Goal: Information Seeking & Learning: Learn about a topic

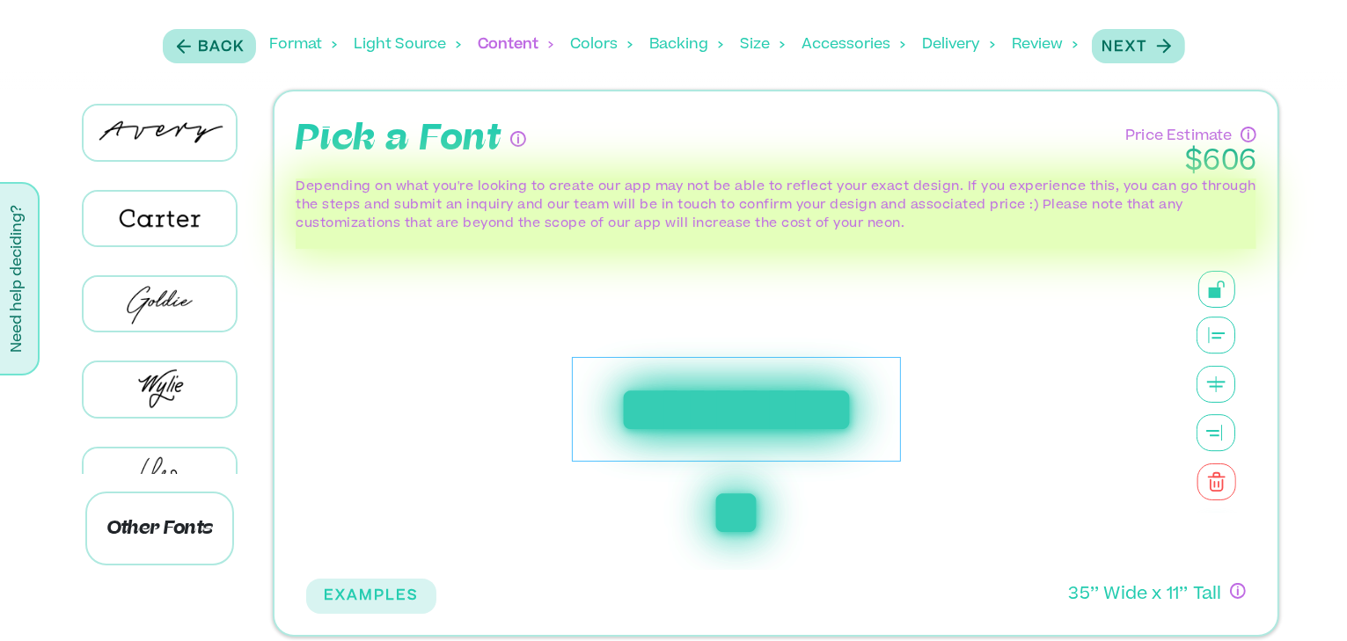
click at [324, 46] on div "Format" at bounding box center [303, 45] width 67 height 55
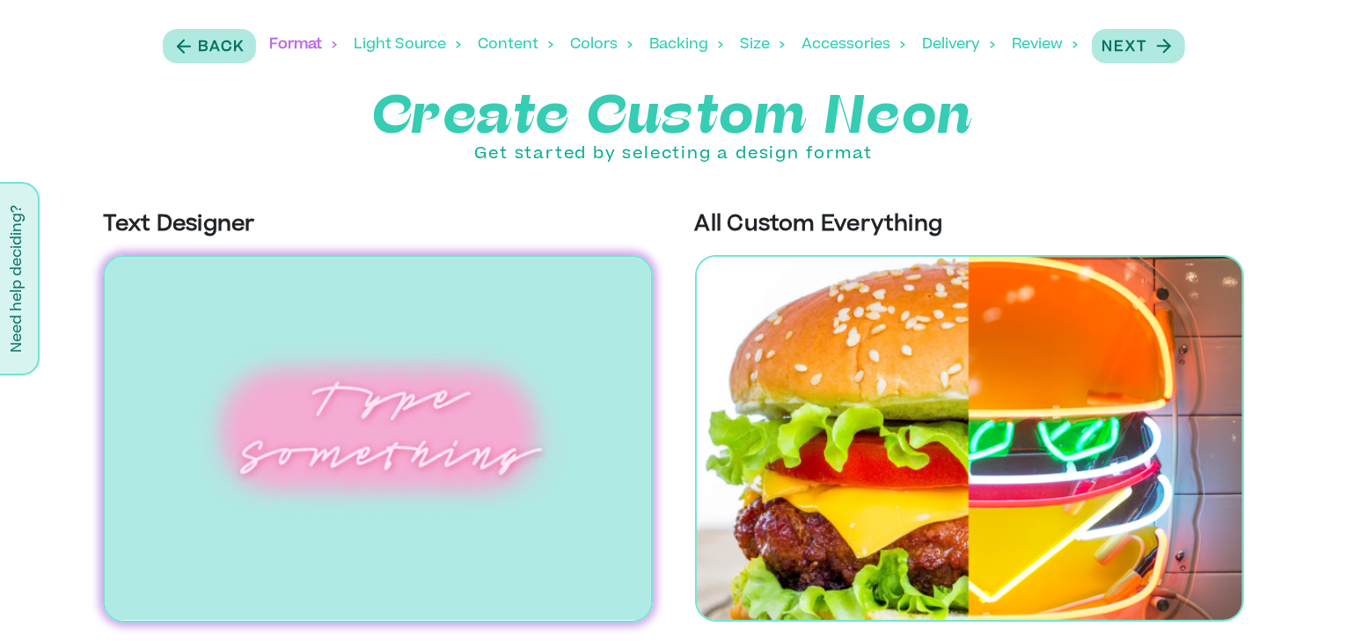
click at [362, 42] on div "Light Source" at bounding box center [408, 45] width 106 height 55
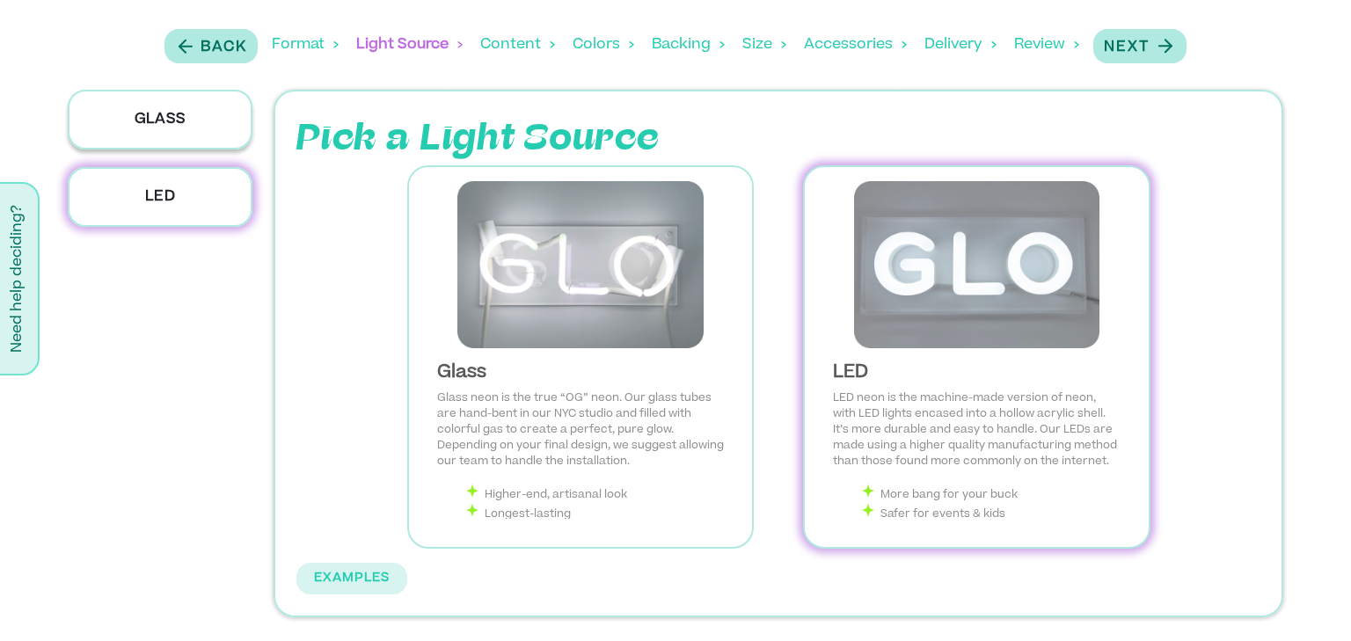
click at [180, 116] on p "Glass" at bounding box center [160, 120] width 185 height 60
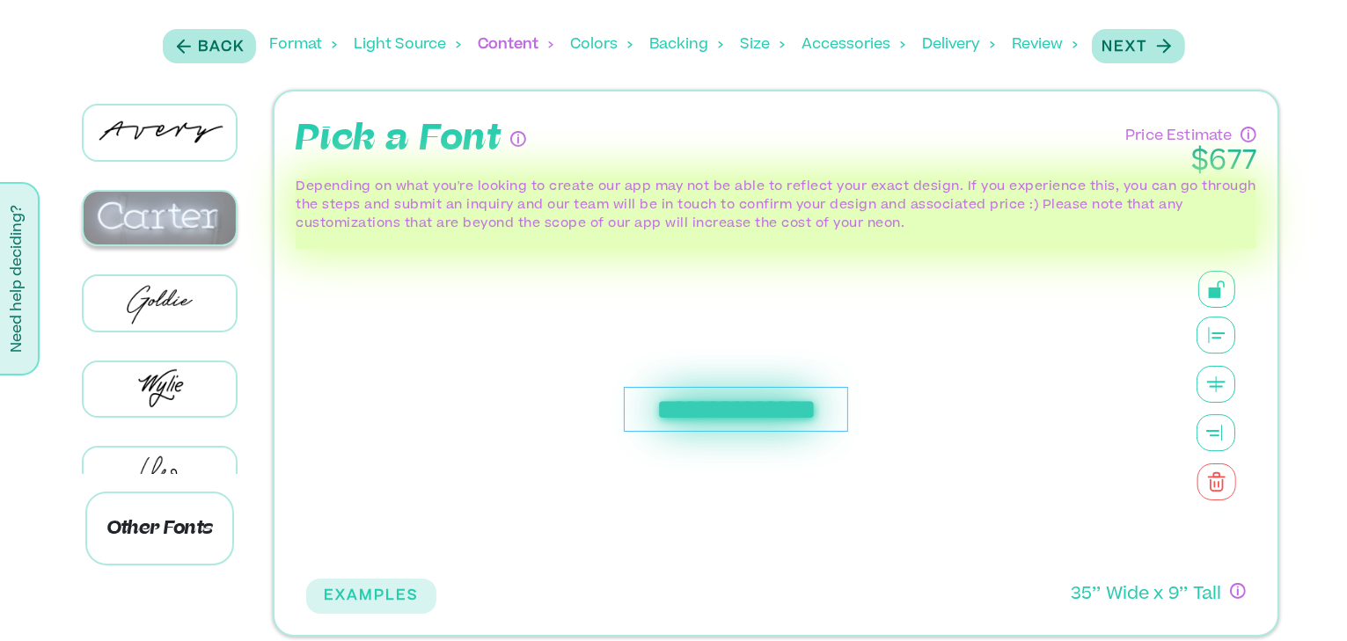
click at [181, 194] on img at bounding box center [160, 219] width 153 height 54
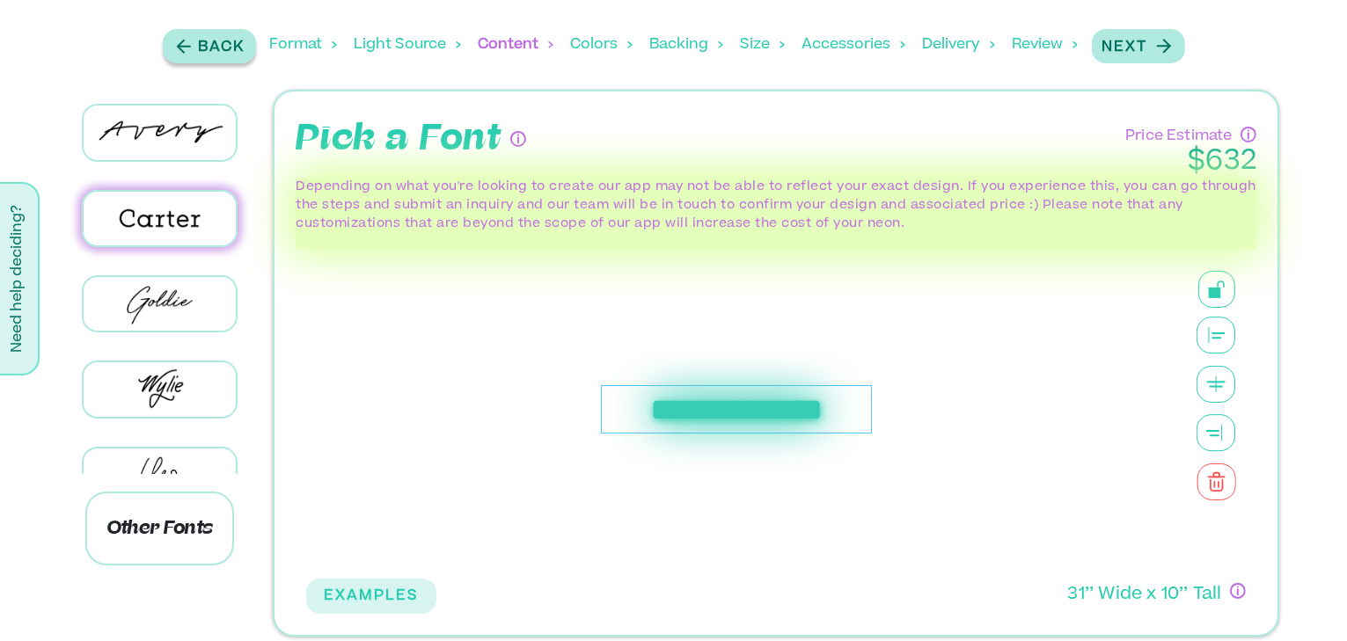
click at [196, 38] on div "Back" at bounding box center [209, 46] width 72 height 24
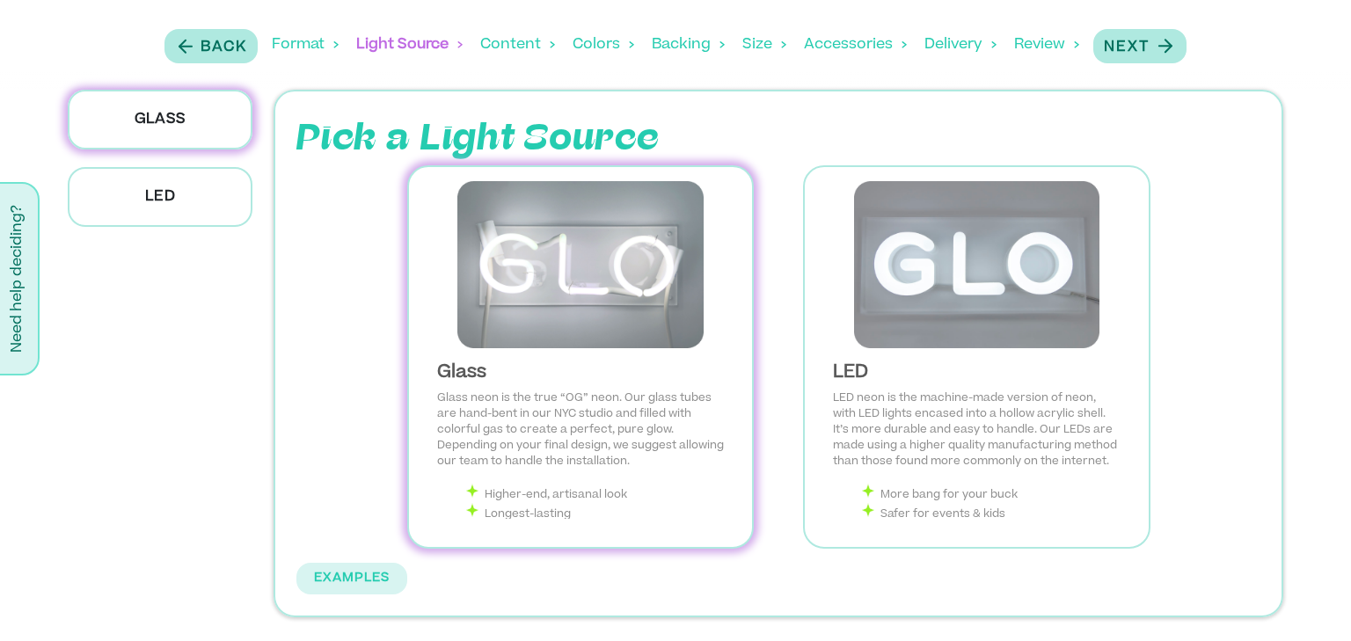
click at [490, 42] on div "Content" at bounding box center [517, 45] width 75 height 55
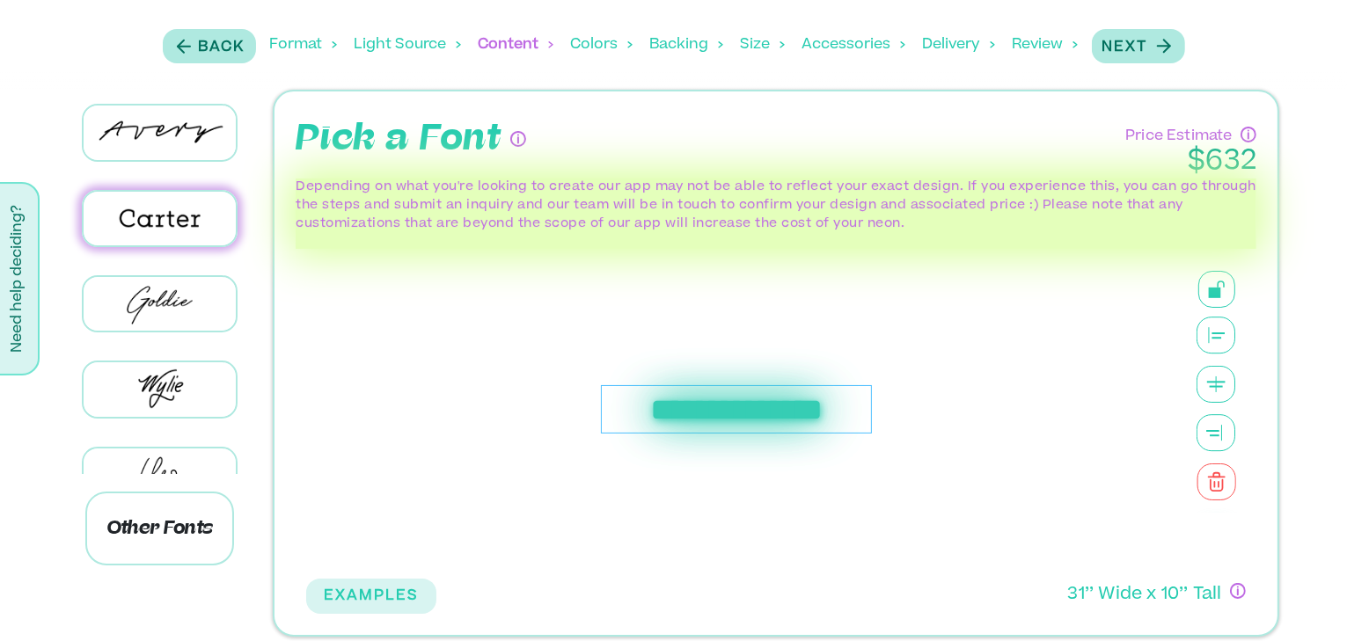
click at [434, 39] on div "Light Source" at bounding box center [408, 45] width 106 height 55
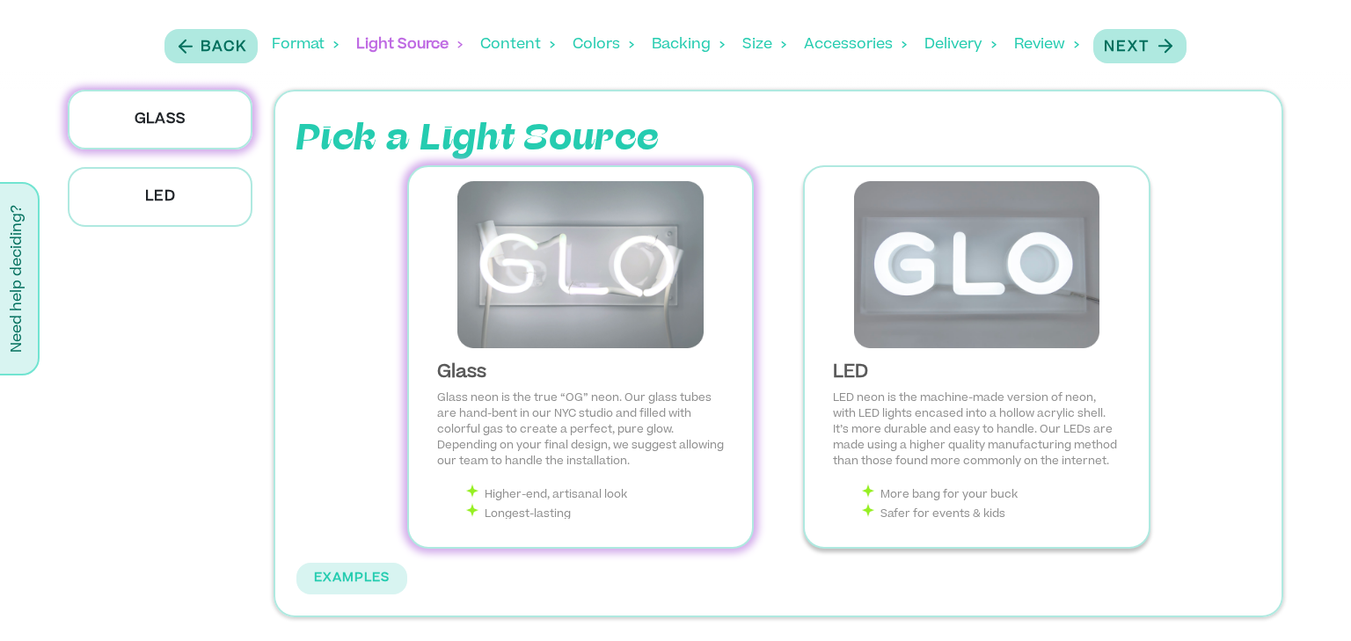
click at [950, 274] on img at bounding box center [976, 264] width 315 height 167
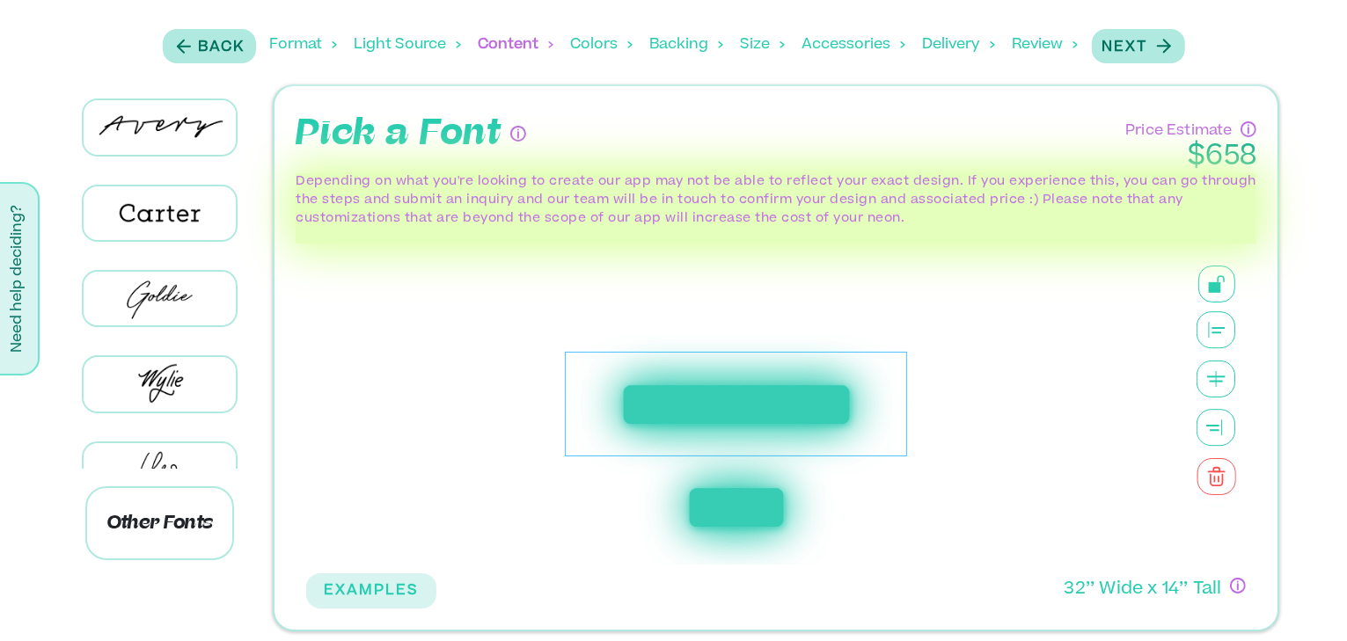
scroll to position [8, 0]
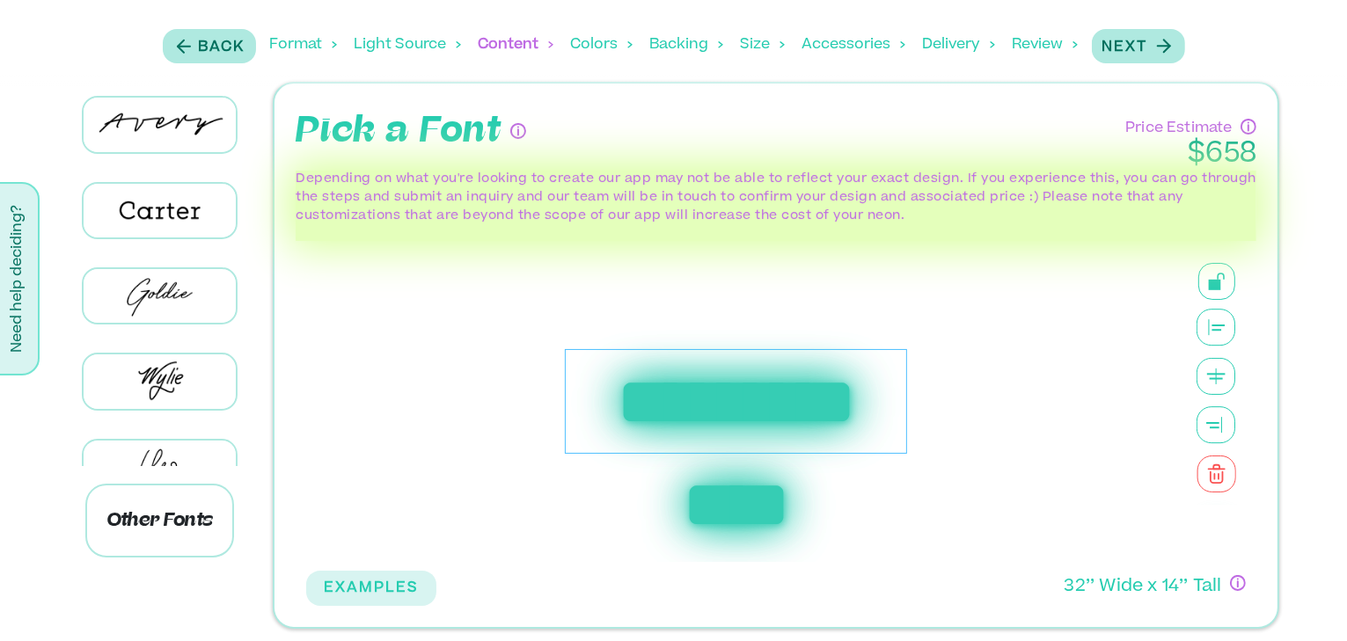
click at [597, 48] on div "Colors" at bounding box center [602, 45] width 62 height 55
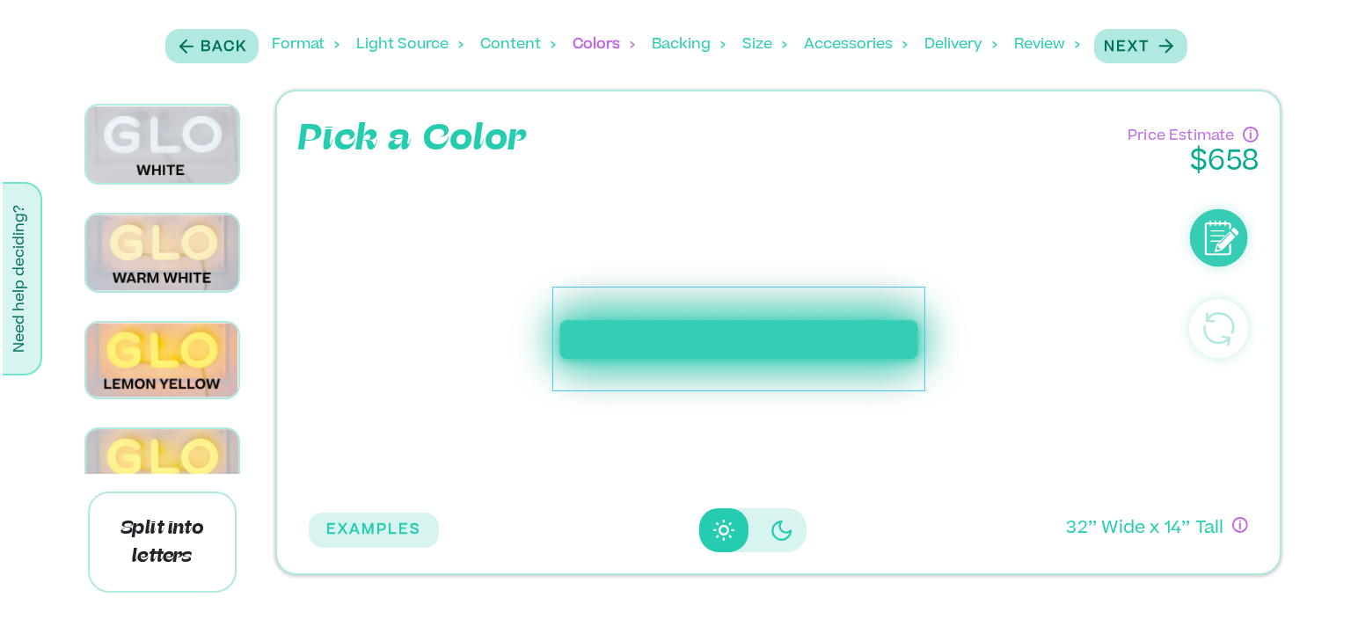
scroll to position [0, 0]
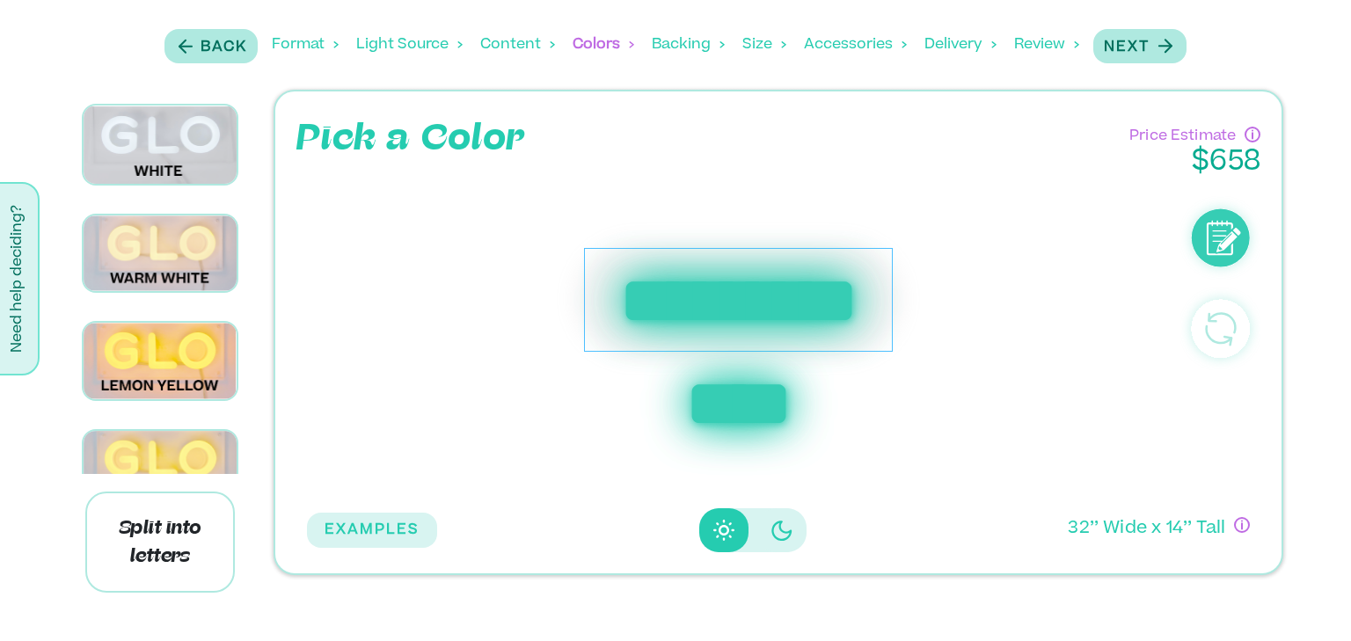
click at [1047, 49] on div "Review" at bounding box center [1046, 45] width 65 height 55
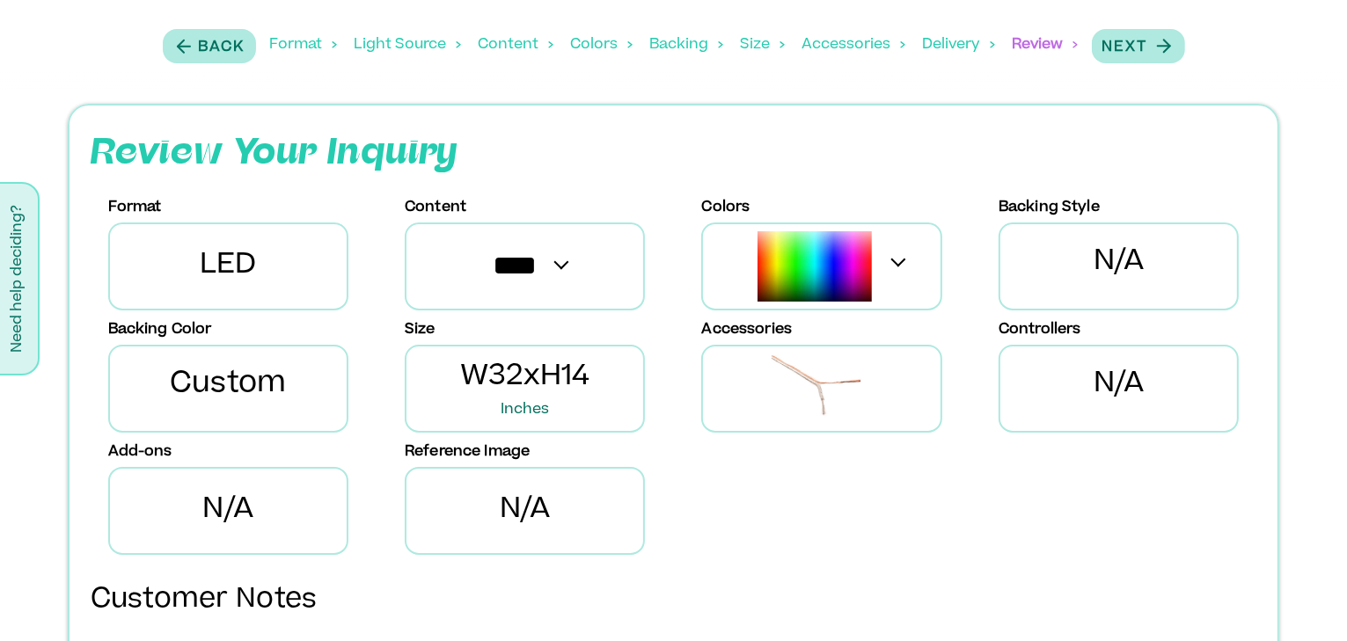
click at [929, 41] on div "Delivery" at bounding box center [959, 45] width 72 height 55
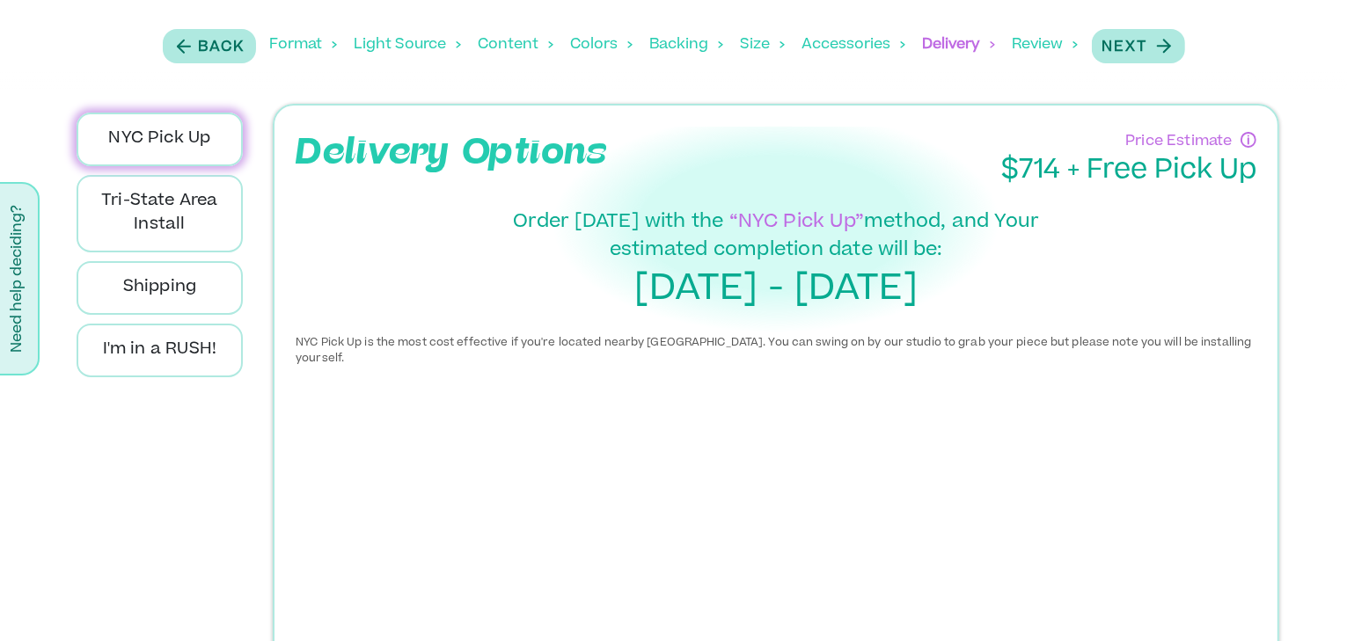
click at [852, 54] on div "Accessories" at bounding box center [853, 45] width 103 height 55
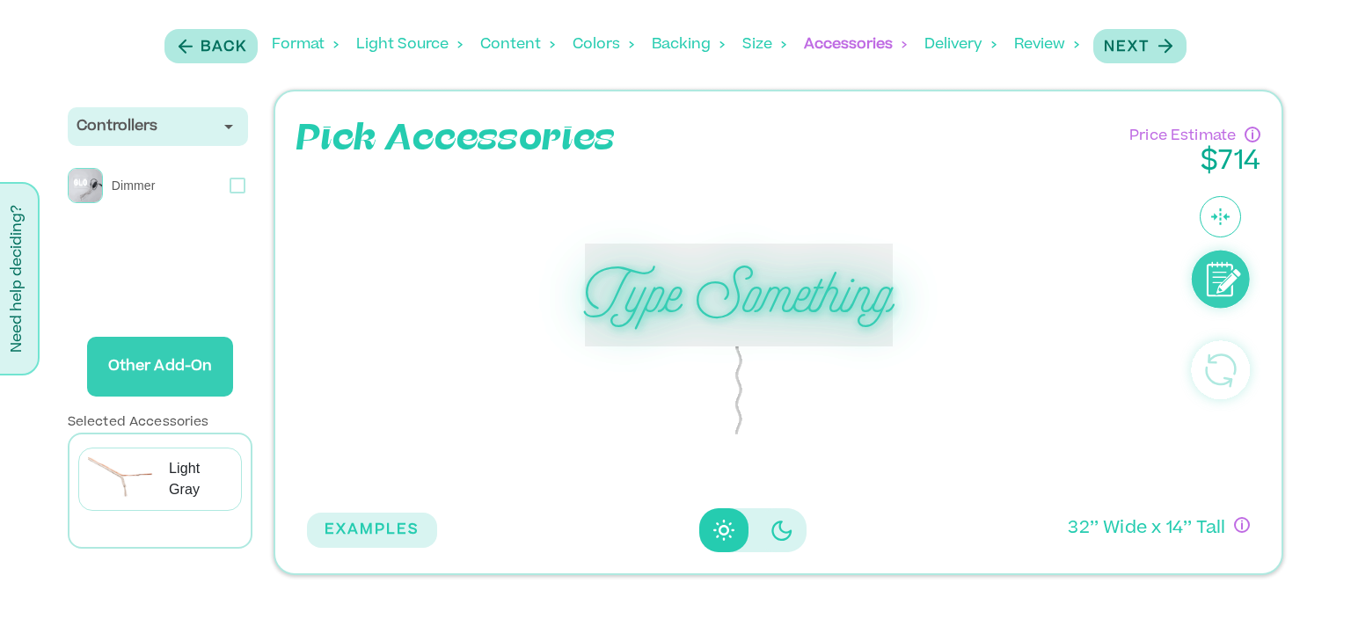
click at [714, 44] on div "Backing" at bounding box center [688, 45] width 73 height 55
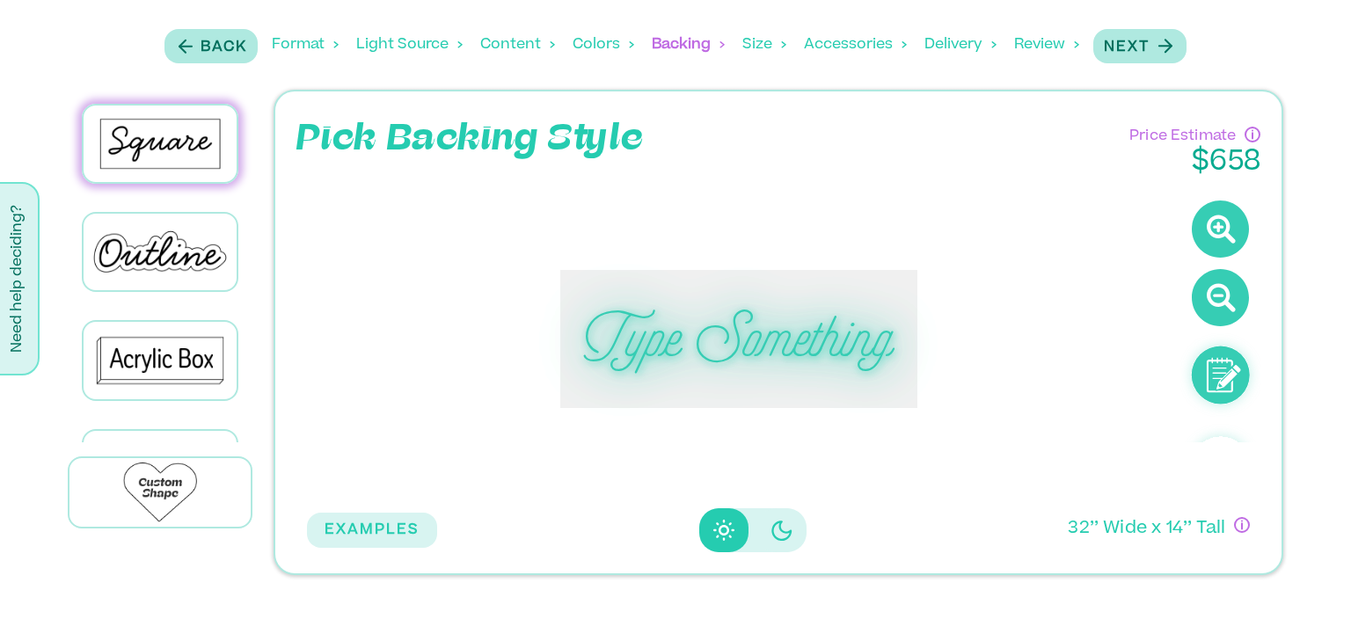
click at [770, 46] on div "Size" at bounding box center [765, 45] width 44 height 55
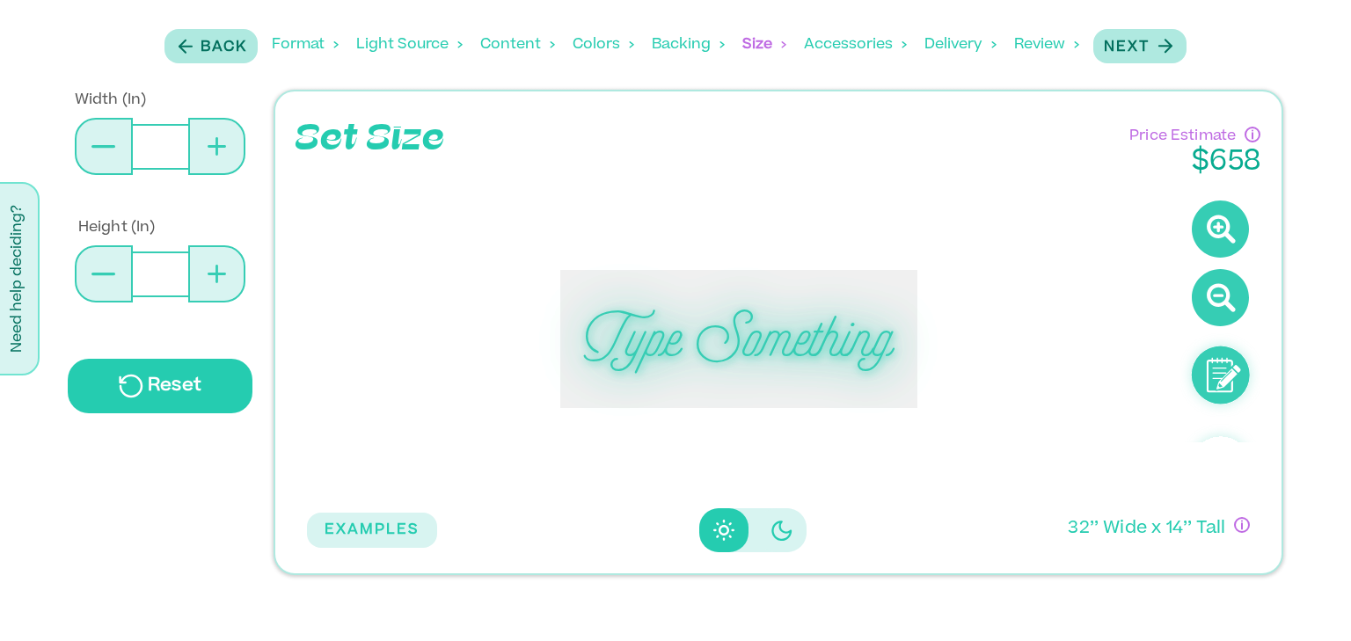
click at [594, 47] on div "Colors" at bounding box center [604, 45] width 62 height 55
